Goal: Download file/media

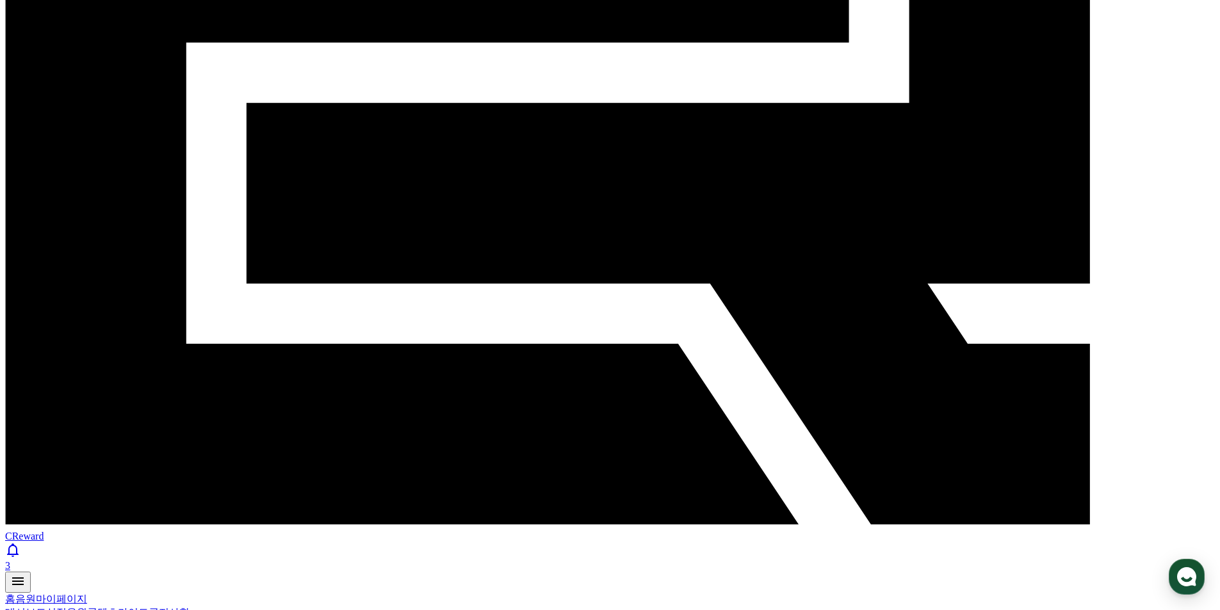
scroll to position [488, 0]
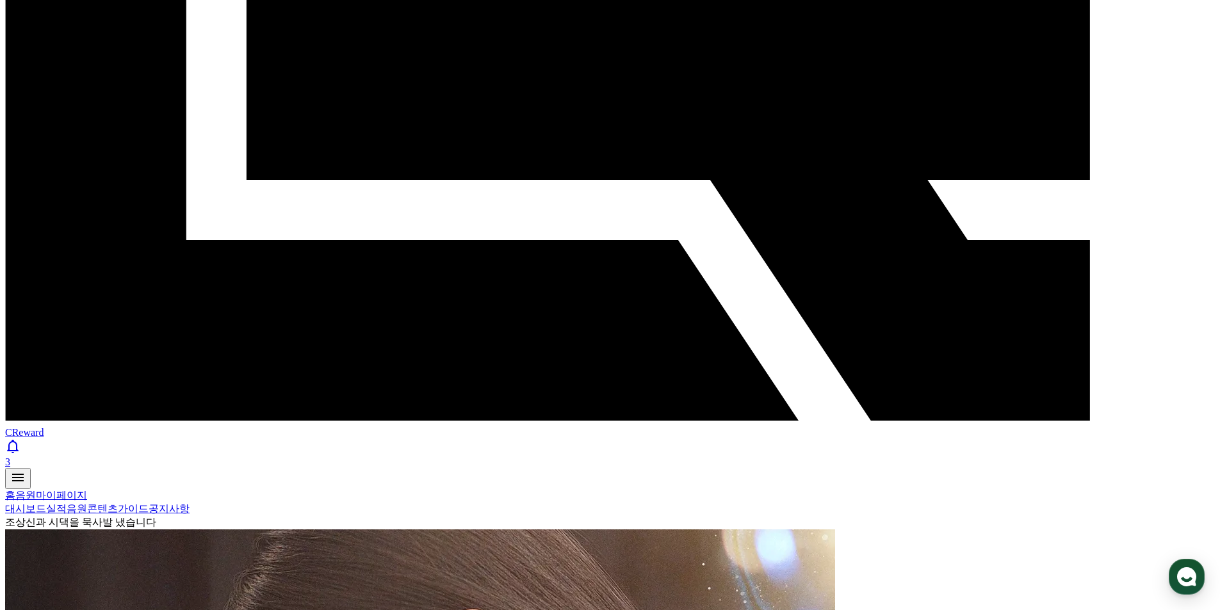
select select "**********"
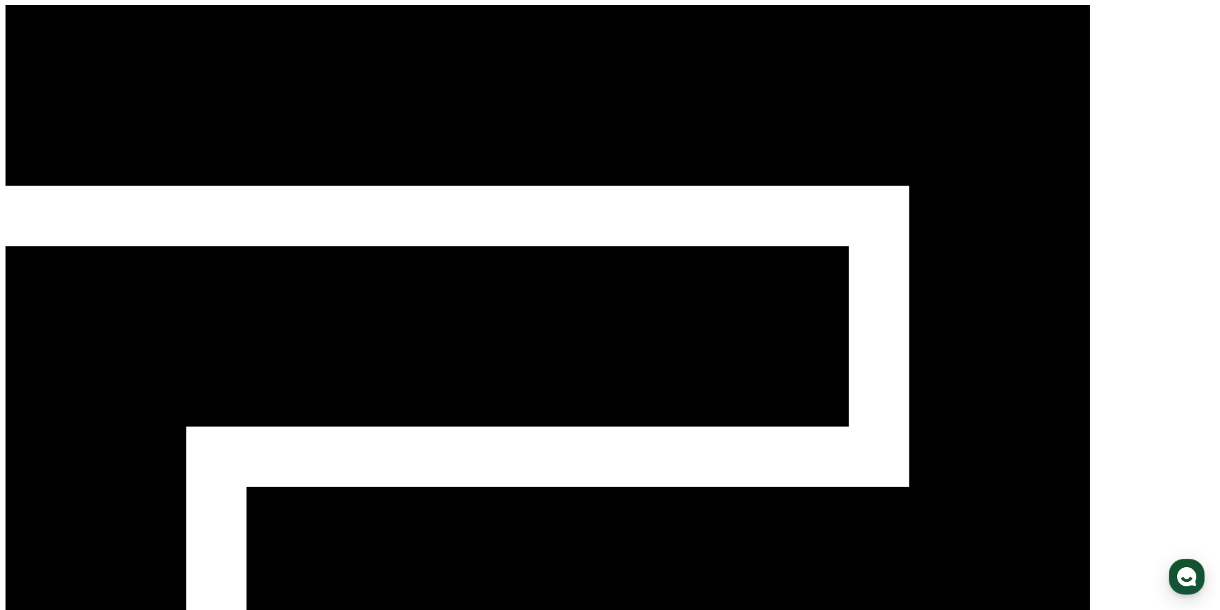
select select "**********"
